Goal: Task Accomplishment & Management: Use online tool/utility

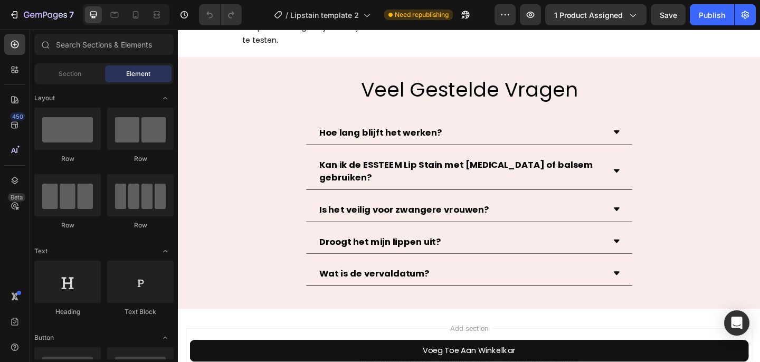
scroll to position [4556, 0]
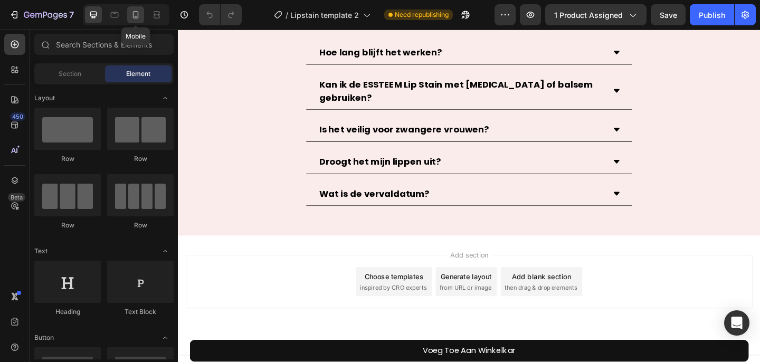
click at [135, 16] on icon at bounding box center [135, 14] width 11 height 11
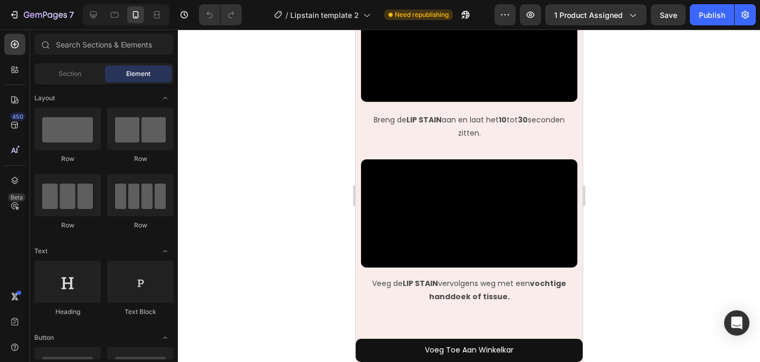
scroll to position [1913, 0]
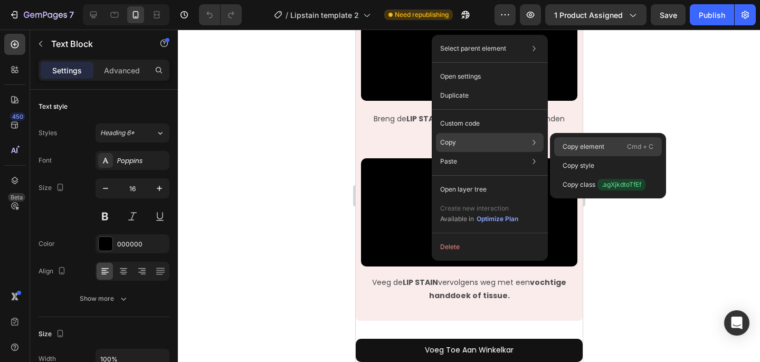
click at [568, 145] on p "Copy element" at bounding box center [583, 146] width 42 height 9
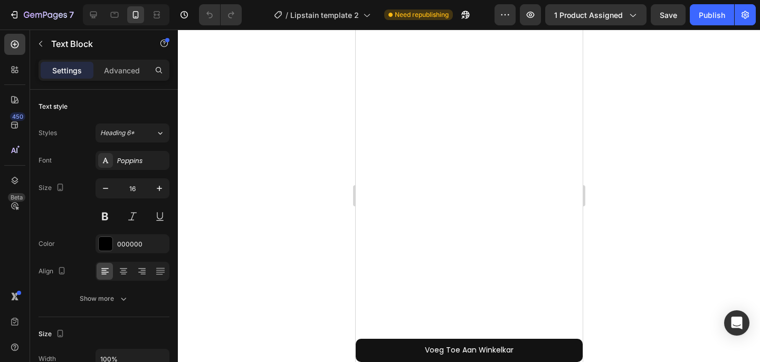
scroll to position [0, 0]
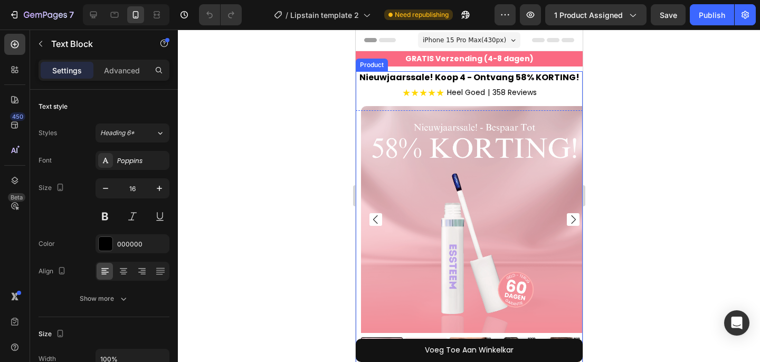
click at [400, 81] on div "Product Images Essteem® Lip Stain Product Title Row" at bounding box center [468, 237] width 227 height 333
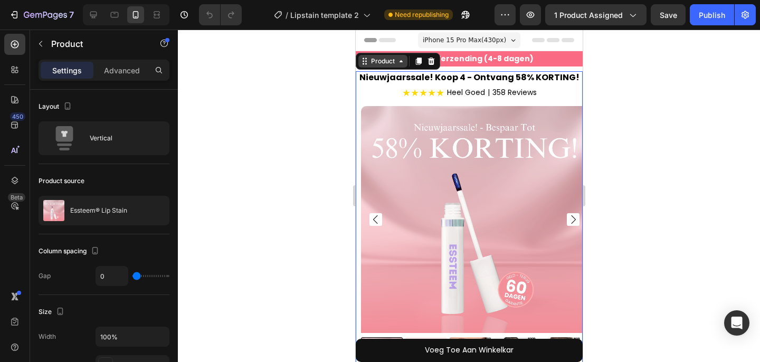
click at [398, 63] on icon at bounding box center [400, 61] width 8 height 8
click at [437, 94] on div "Product Images Essteem® Lip Stain Product Title Row" at bounding box center [468, 237] width 227 height 333
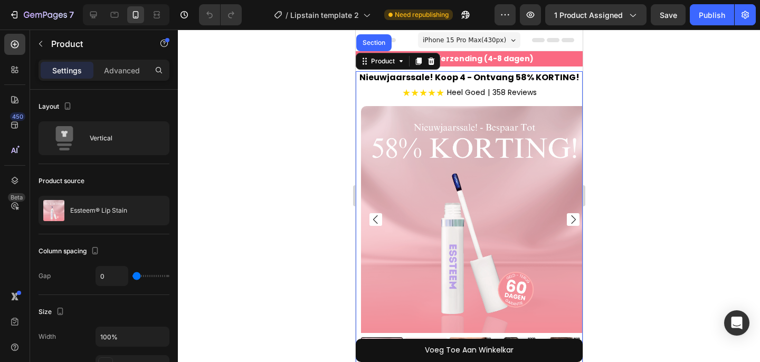
click at [446, 77] on div "Product Images Essteem® Lip Stain Product Title Row" at bounding box center [468, 237] width 227 height 333
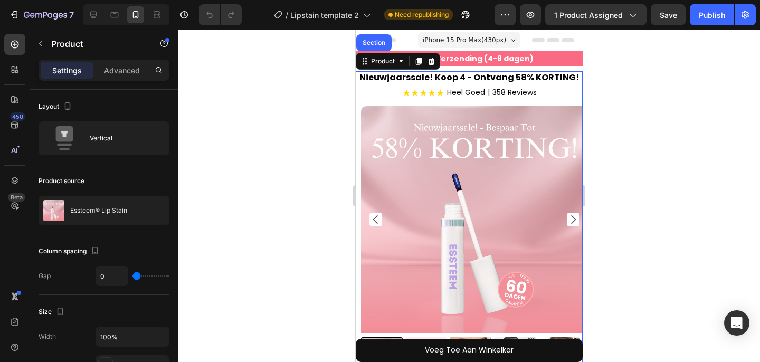
click at [446, 77] on div "Product Images Essteem® Lip Stain Product Title Row" at bounding box center [468, 237] width 227 height 333
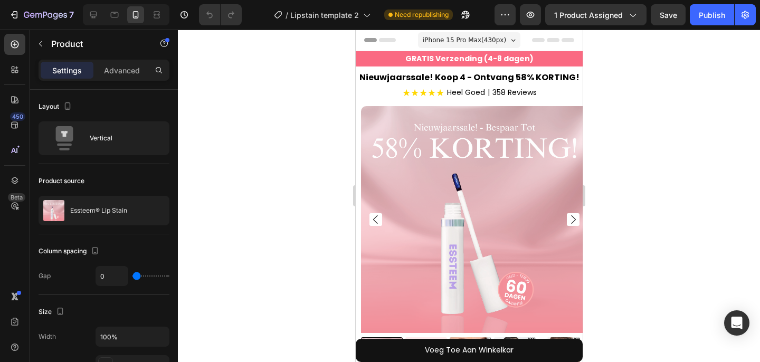
click at [405, 89] on div "Product Images Essteem® Lip Stain Product Title Row" at bounding box center [468, 237] width 227 height 333
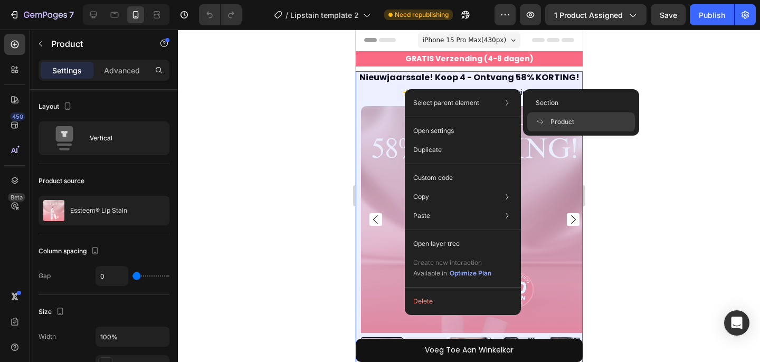
click at [573, 125] on span "Product" at bounding box center [562, 121] width 24 height 9
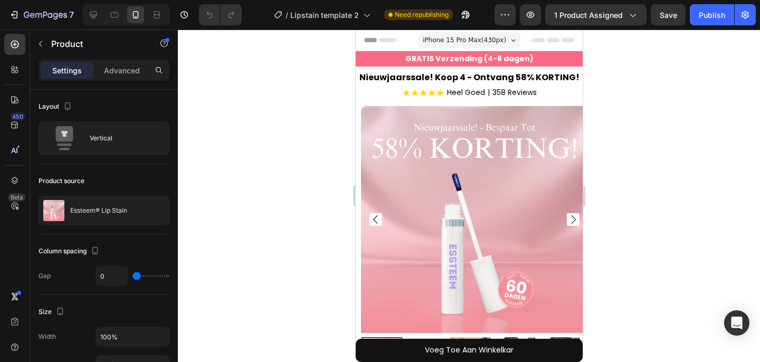
click at [501, 92] on div "Product Images Essteem® Lip Stain Product Title Row" at bounding box center [468, 237] width 227 height 333
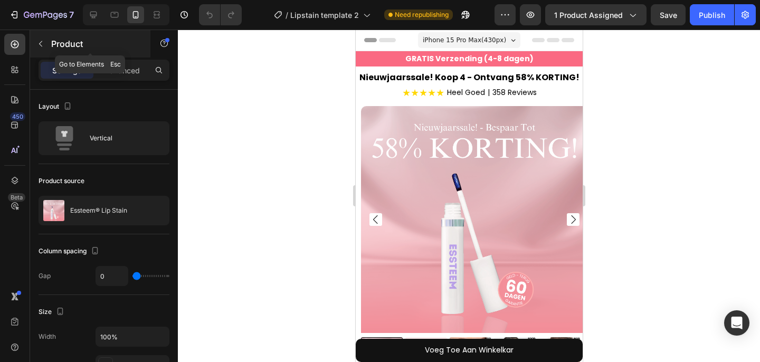
click at [43, 43] on icon "button" at bounding box center [40, 44] width 8 height 8
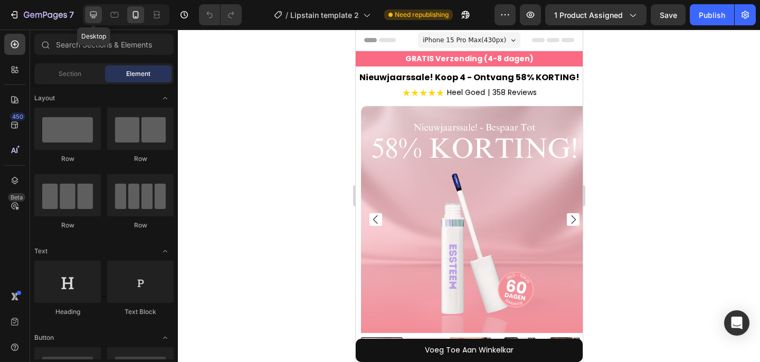
click at [93, 15] on icon at bounding box center [93, 15] width 7 height 7
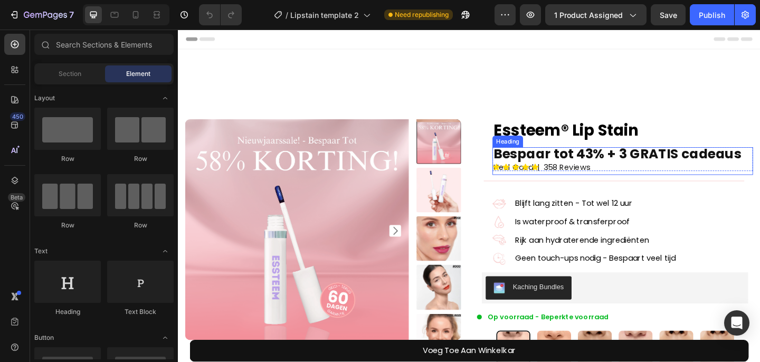
click at [543, 165] on strong "Bespaar tot 43% + 3 GRATIS cadeaus" at bounding box center [656, 165] width 270 height 20
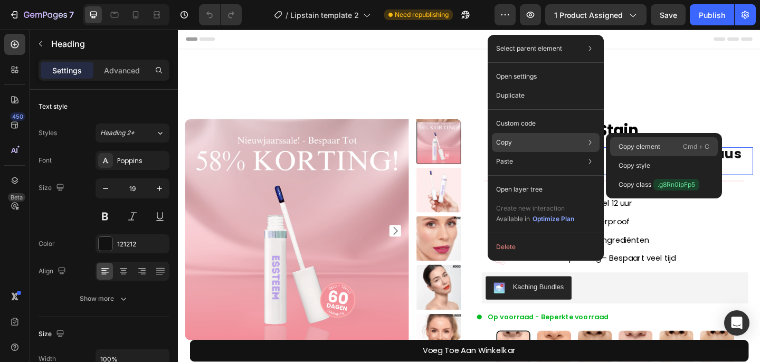
click at [617, 147] on div "Copy element Cmd + C" at bounding box center [664, 146] width 108 height 19
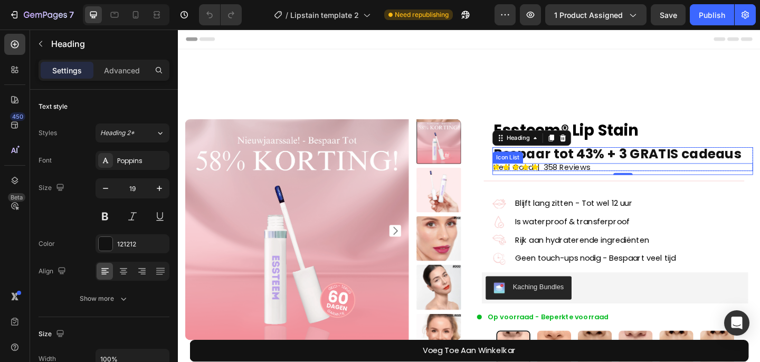
click at [586, 182] on div "Icon Icon Icon Icon Icon" at bounding box center [661, 179] width 283 height 8
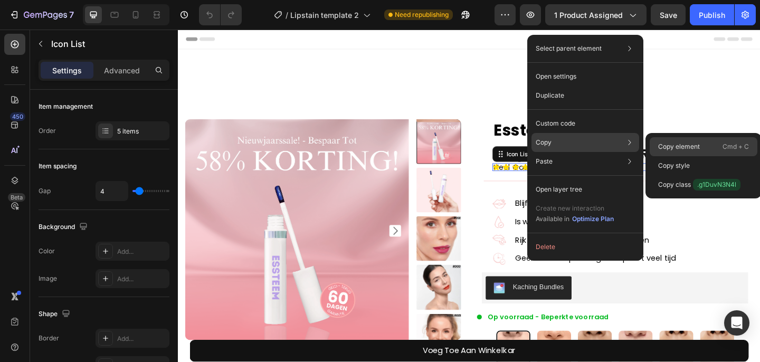
click at [658, 143] on p "Copy element" at bounding box center [679, 146] width 42 height 9
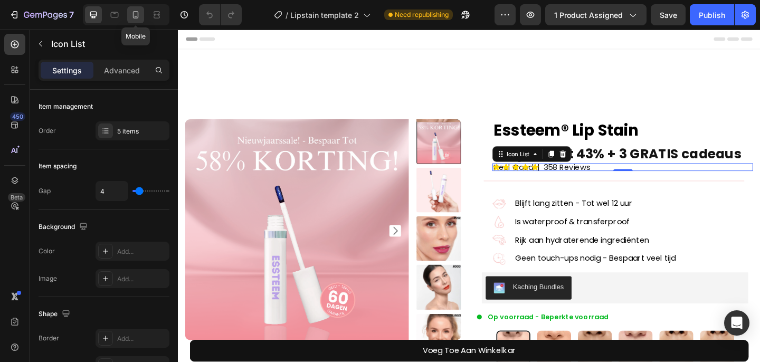
click at [140, 18] on icon at bounding box center [135, 14] width 11 height 11
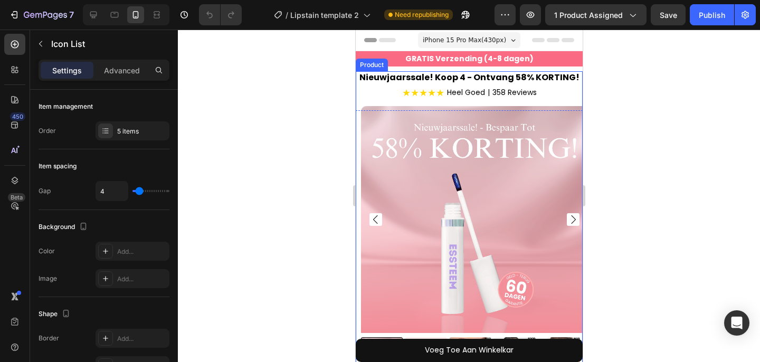
click at [409, 76] on div "Product Images Essteem® Lip Stain Product Title Row" at bounding box center [468, 237] width 227 height 333
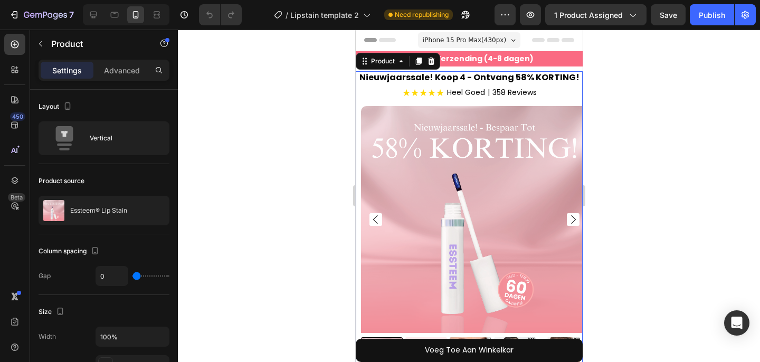
click at [409, 76] on div "Product Images Essteem® Lip Stain Product Title Row" at bounding box center [468, 237] width 227 height 333
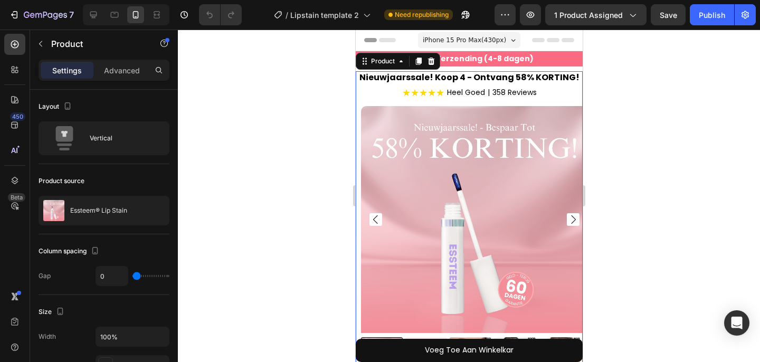
click at [409, 76] on div "Product Images Essteem® Lip Stain Product Title Row" at bounding box center [468, 237] width 227 height 333
click at [386, 64] on div "Product" at bounding box center [382, 60] width 28 height 9
click at [401, 89] on div "Product Images Essteem® Lip Stain Product Title Row" at bounding box center [468, 237] width 227 height 333
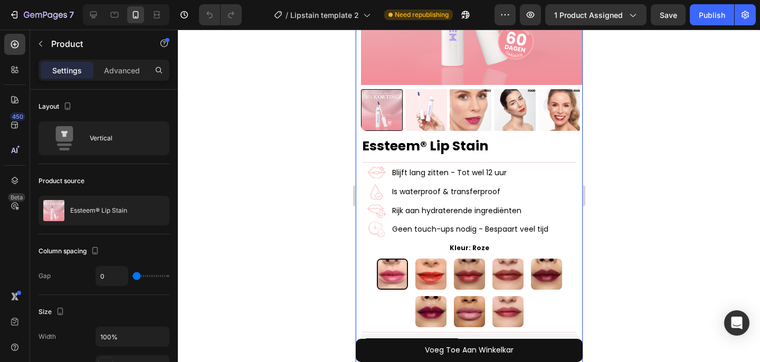
scroll to position [256, 0]
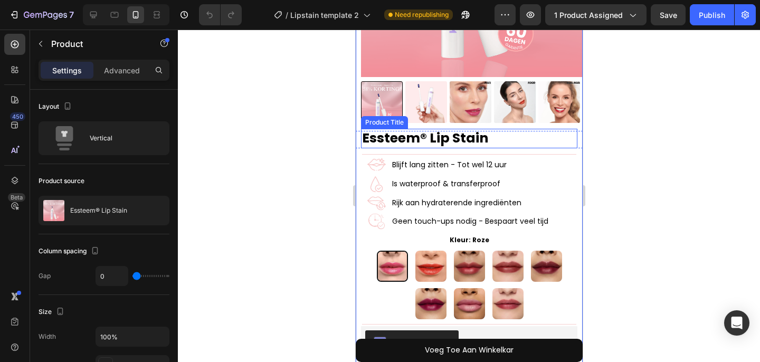
click at [383, 132] on h1 "Essteem® Lip Stain" at bounding box center [468, 139] width 216 height 20
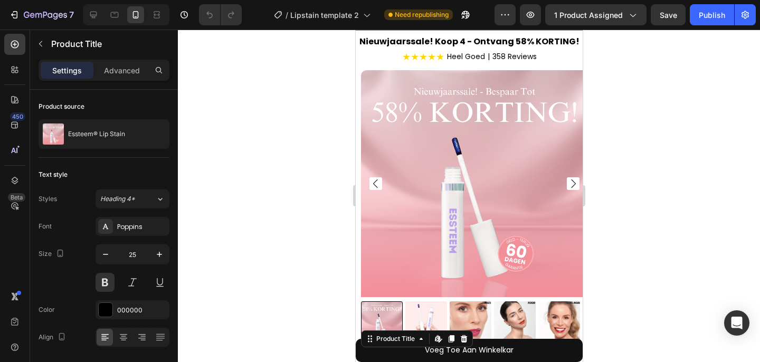
scroll to position [23, 0]
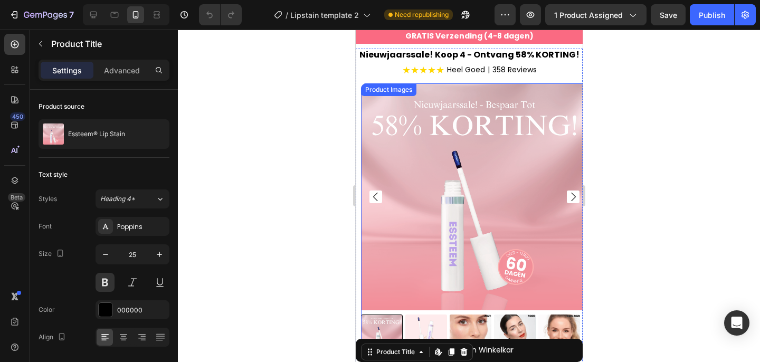
click at [398, 94] on div "Product Images" at bounding box center [387, 89] width 51 height 9
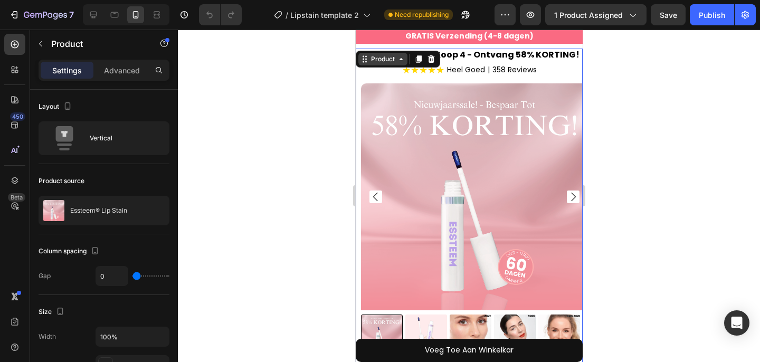
click at [375, 58] on div "Product" at bounding box center [382, 58] width 28 height 9
click at [502, 44] on div "Nieuwjaarssale! Koop 4 - Ontvang 58% KORTING! ★★★★★ Heel Goed | 358 Reviews Cus…" at bounding box center [468, 63] width 227 height 50
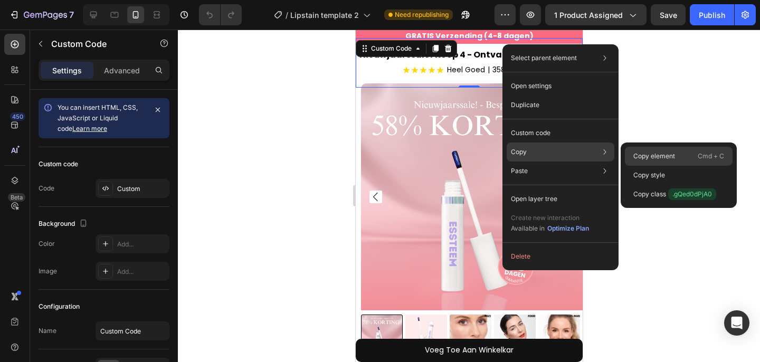
click at [633, 154] on div "Copy element Cmd + C" at bounding box center [679, 156] width 108 height 19
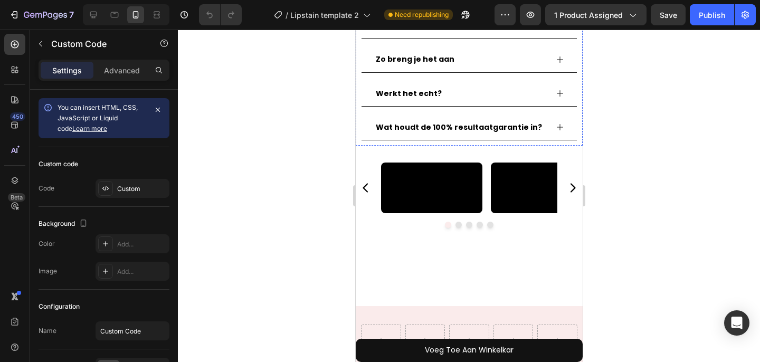
scroll to position [825, 0]
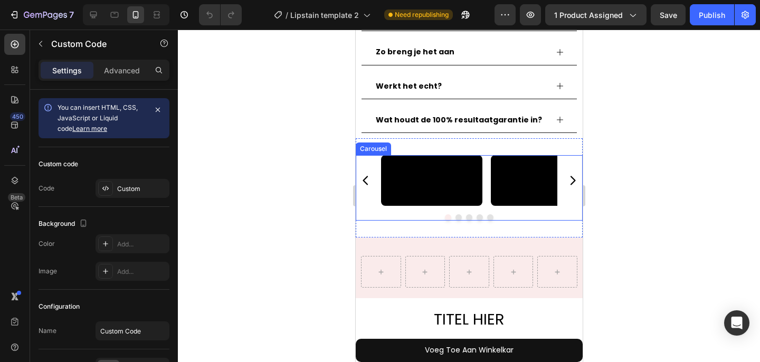
click at [370, 180] on div "Video Video Video Video Video" at bounding box center [468, 180] width 227 height 51
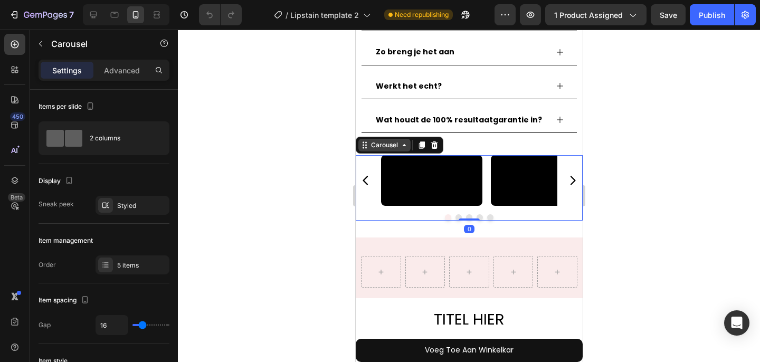
click at [391, 140] on div "Carousel" at bounding box center [383, 144] width 31 height 9
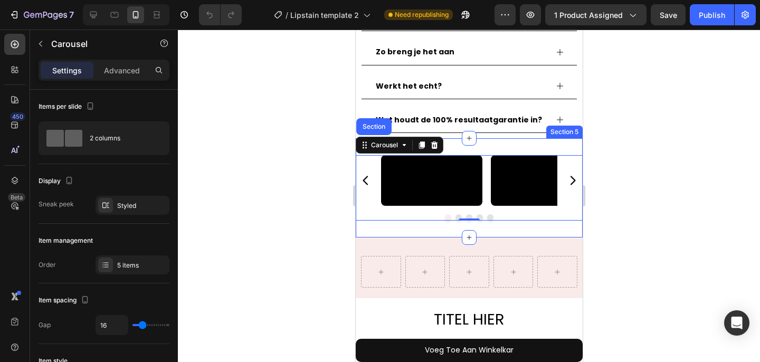
click at [472, 138] on div "Video Video Video Video Video Carousel Section 0 Video Video Video Video Video …" at bounding box center [468, 187] width 227 height 99
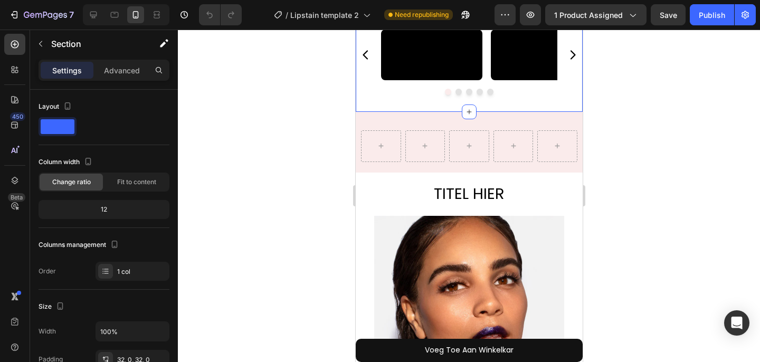
scroll to position [943, 0]
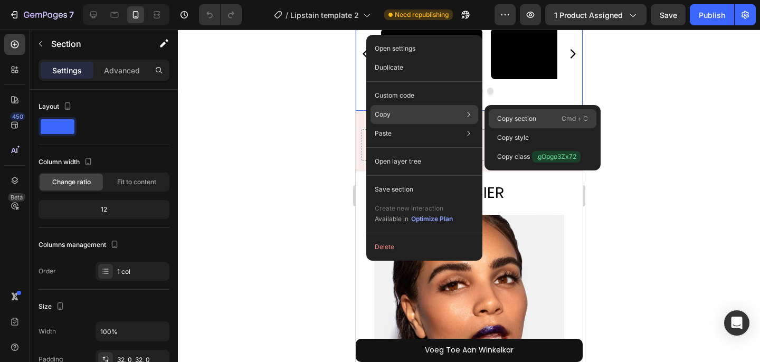
click at [500, 119] on p "Copy section" at bounding box center [516, 118] width 39 height 9
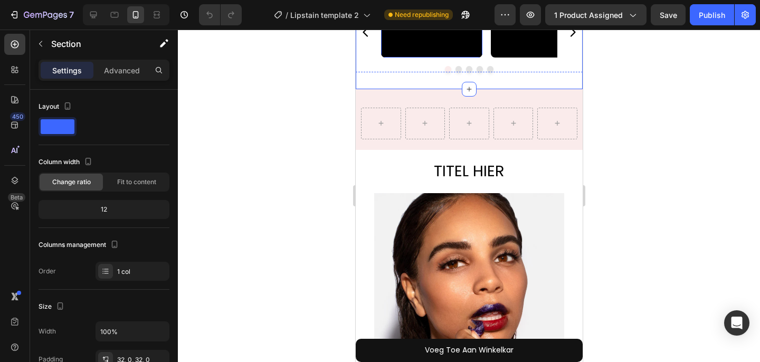
scroll to position [1006, 0]
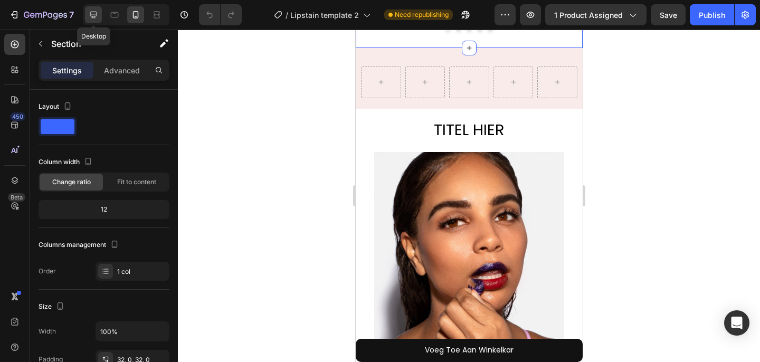
click at [89, 17] on icon at bounding box center [93, 14] width 11 height 11
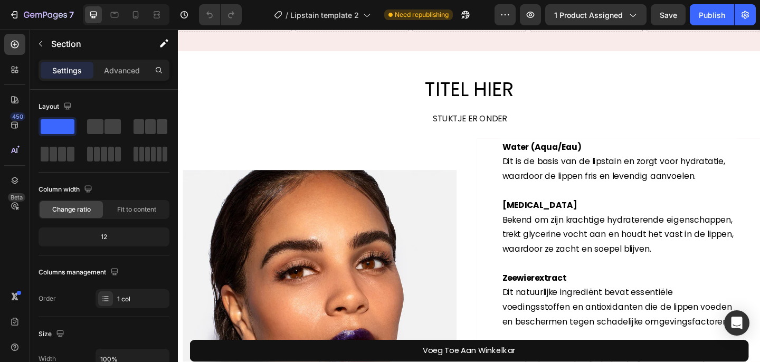
scroll to position [1267, 0]
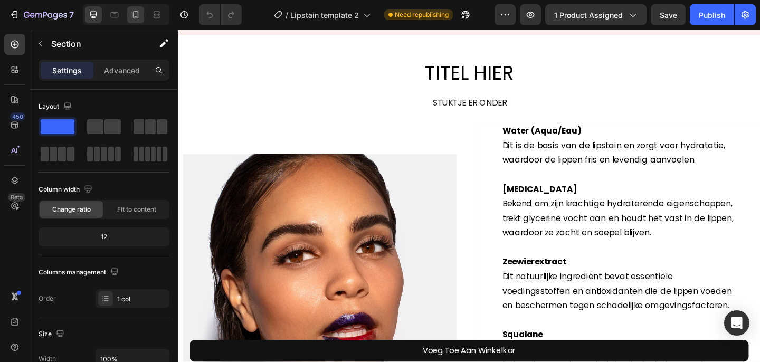
click at [132, 22] on div at bounding box center [135, 14] width 17 height 17
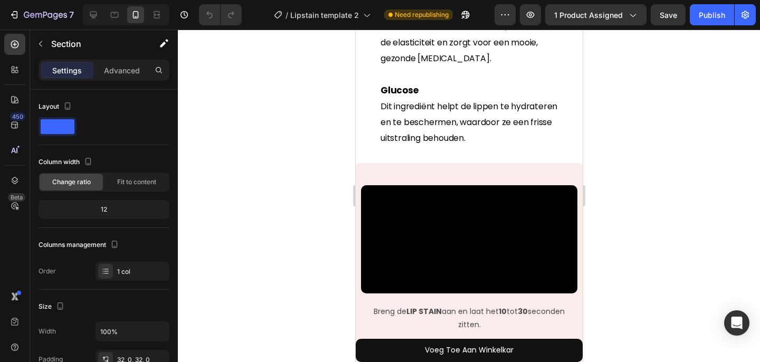
scroll to position [2006, 0]
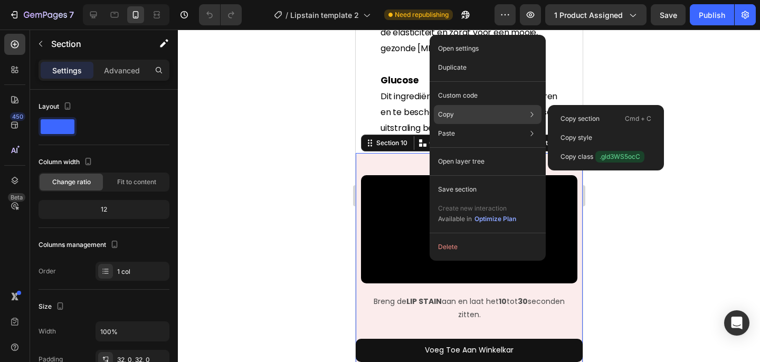
click at [461, 119] on div "Copy Copy section Cmd + C Copy style Copy class .gld3WS5ocC" at bounding box center [488, 114] width 108 height 19
click at [563, 115] on p "Copy section" at bounding box center [579, 118] width 39 height 9
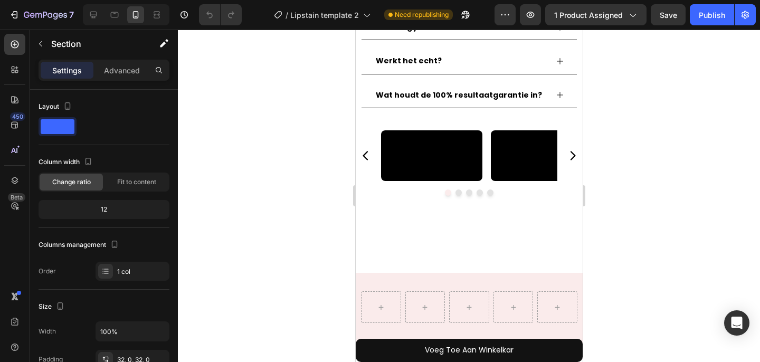
scroll to position [886, 0]
